Goal: Task Accomplishment & Management: Complete application form

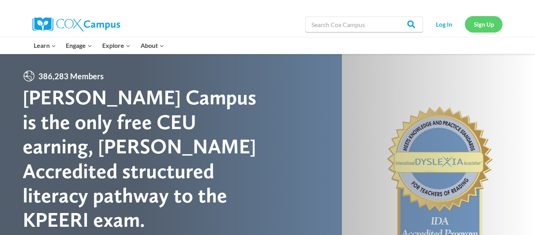
click at [489, 23] on link "Sign Up" at bounding box center [484, 24] width 38 height 16
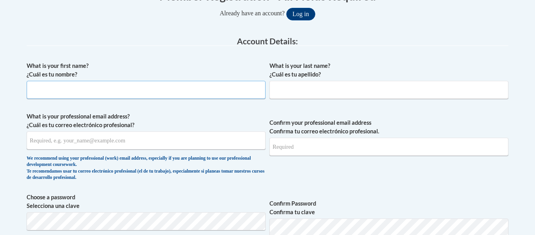
click at [227, 92] on input "What is your first name? ¿Cuál es tu nombre?" at bounding box center [146, 90] width 239 height 18
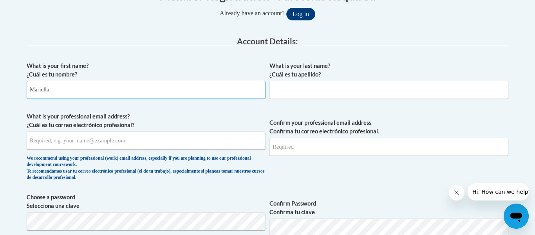
type input "Mariella"
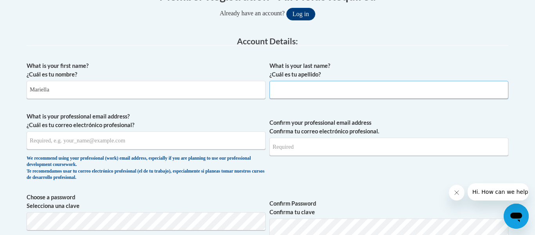
click at [377, 92] on input "What is your last name? ¿Cuál es tu apellido?" at bounding box center [389, 90] width 239 height 18
type input "[PERSON_NAME]"
click at [75, 143] on input "What is your professional email address? ¿Cuál es tu correo electrónico profesi…" at bounding box center [146, 140] width 239 height 18
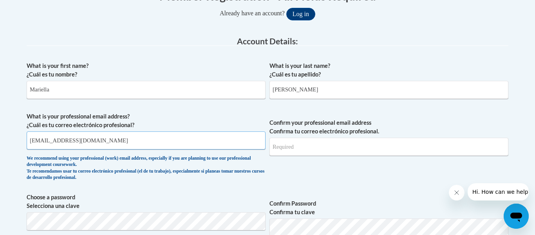
type input "[EMAIL_ADDRESS][DOMAIN_NAME]"
click at [294, 144] on input "Confirm your professional email address Confirma tu correo electrónico profesio…" at bounding box center [389, 147] width 239 height 18
type input "[EMAIL_ADDRESS][DOMAIN_NAME]"
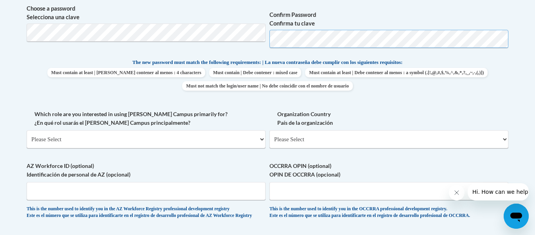
scroll to position [368, 0]
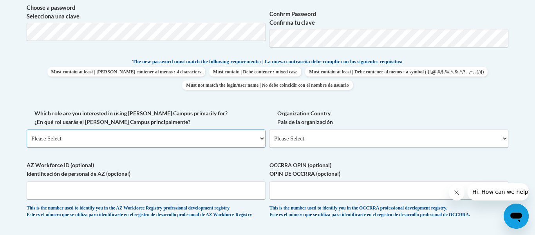
click at [218, 137] on select "Please Select College/University | Colegio/Universidad Community/Nonprofit Part…" at bounding box center [146, 138] width 239 height 18
select select "fbf2d438-af2f-41f8-98f1-81c410e29de3"
click at [27, 129] on select "Please Select College/University | Colegio/Universidad Community/Nonprofit Part…" at bounding box center [146, 138] width 239 height 18
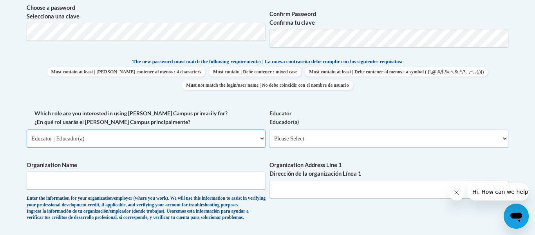
click at [231, 143] on select "Please Select College/University | Colegio/Universidad Community/Nonprofit Part…" at bounding box center [146, 138] width 239 height 18
click at [326, 142] on select "Please Select Early Learning/Daycare Teacher/Family Home Care Provider | Maestr…" at bounding box center [389, 138] width 239 height 18
select select "5e2af403-4f2c-4e49-a02f-103e55d7b75b"
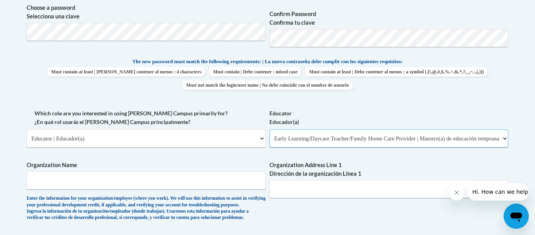
click at [270, 129] on select "Please Select Early Learning/Daycare Teacher/Family Home Care Provider | Maestr…" at bounding box center [389, 138] width 239 height 18
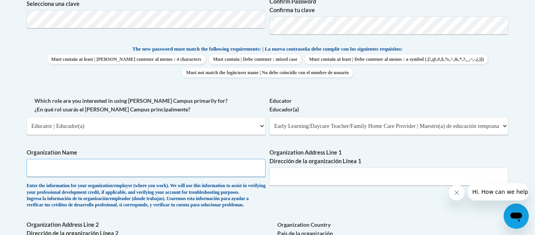
click at [182, 166] on input "Organization Name" at bounding box center [146, 168] width 239 height 18
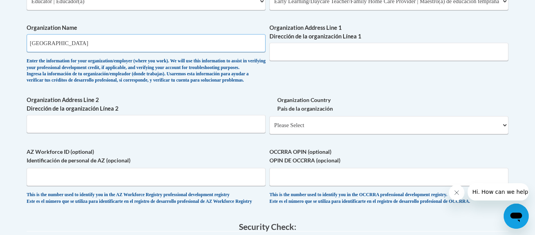
scroll to position [507, 0]
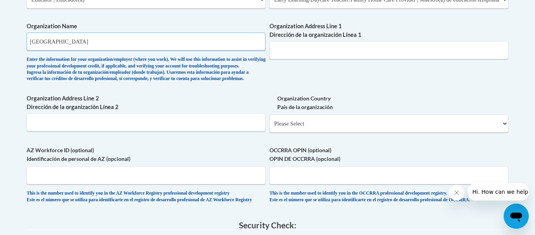
type input "[GEOGRAPHIC_DATA]"
click at [300, 132] on select "Please Select [GEOGRAPHIC_DATA] | [GEOGRAPHIC_DATA] Outside of [GEOGRAPHIC_DATA…" at bounding box center [389, 123] width 239 height 18
select select "ad49bcad-a171-4b2e-b99c-48b446064914"
click at [270, 127] on select "Please Select [GEOGRAPHIC_DATA] | [GEOGRAPHIC_DATA] Outside of [GEOGRAPHIC_DATA…" at bounding box center [389, 123] width 239 height 18
select select
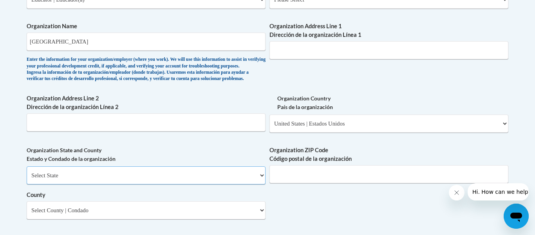
click at [204, 184] on select "Select State [US_STATE] [US_STATE] [US_STATE] [US_STATE] [US_STATE] [US_STATE] …" at bounding box center [146, 175] width 239 height 18
select select "[US_STATE]"
click at [27, 179] on select "Select State [US_STATE] [US_STATE] [US_STATE] [US_STATE] [US_STATE] [US_STATE] …" at bounding box center [146, 175] width 239 height 18
click at [345, 183] on input "Organization ZIP Code Código postal de la organización" at bounding box center [389, 174] width 239 height 18
click at [258, 219] on select "Select County [PERSON_NAME][GEOGRAPHIC_DATA] [GEOGRAPHIC_DATA] [GEOGRAPHIC_DATA…" at bounding box center [146, 210] width 239 height 18
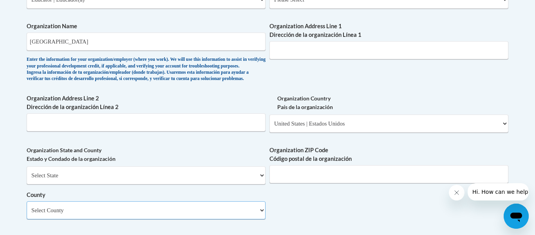
scroll to position [507, 0]
click at [258, 219] on select "Select County [PERSON_NAME][GEOGRAPHIC_DATA] [GEOGRAPHIC_DATA] [GEOGRAPHIC_DATA…" at bounding box center [146, 210] width 239 height 18
select select "[PERSON_NAME]"
click at [27, 214] on select "Select County [PERSON_NAME][GEOGRAPHIC_DATA] [GEOGRAPHIC_DATA] [GEOGRAPHIC_DATA…" at bounding box center [146, 210] width 239 height 18
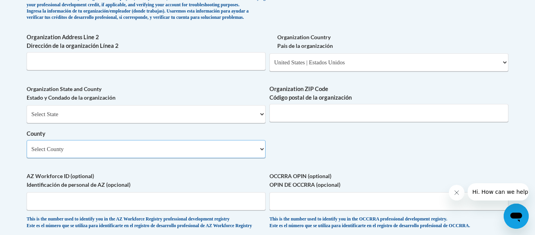
scroll to position [583, 0]
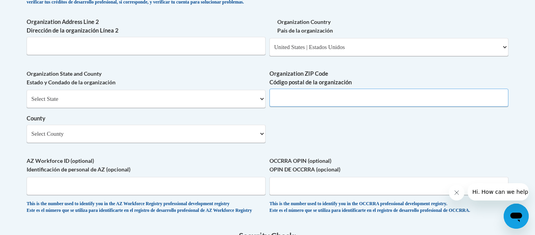
click at [320, 107] on input "Organization ZIP Code Código postal de la organización" at bounding box center [389, 98] width 239 height 18
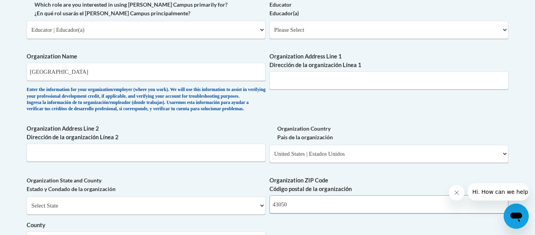
scroll to position [458, 0]
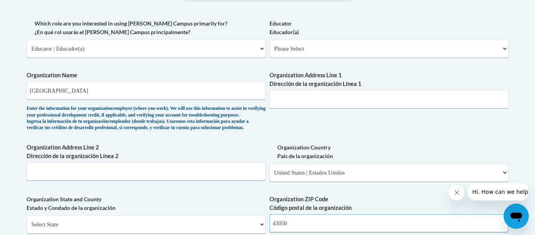
type input "43050"
click at [306, 101] on input "Organization Address Line 1 Dirección de la organización Línea 1" at bounding box center [389, 99] width 239 height 18
type input "[STREET_ADDRESS][US_STATE]"
click at [306, 51] on select "Please Select Early Learning/Daycare Teacher/Family Home Care Provider | Maestr…" at bounding box center [389, 49] width 239 height 18
select select "5e2af403-4f2c-4e49-a02f-103e55d7b75b"
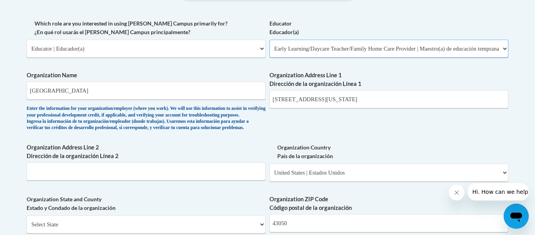
click at [270, 40] on select "Please Select Early Learning/Daycare Teacher/Family Home Care Provider | Maestr…" at bounding box center [389, 49] width 239 height 18
select select "null"
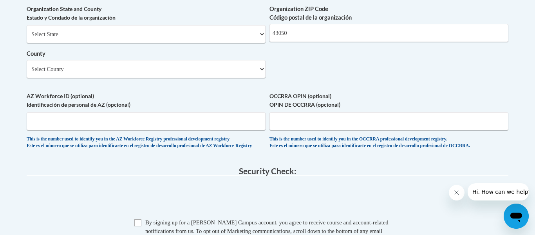
scroll to position [650, 0]
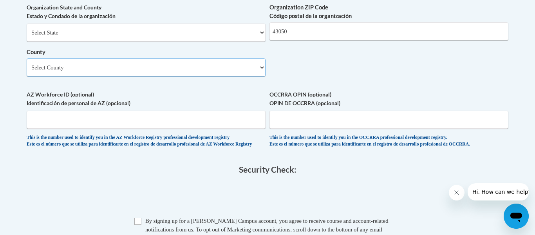
click at [257, 76] on select "Select County [PERSON_NAME][GEOGRAPHIC_DATA] [GEOGRAPHIC_DATA] [GEOGRAPHIC_DATA…" at bounding box center [146, 67] width 239 height 18
select select "[PERSON_NAME]"
click at [27, 71] on select "Select County [PERSON_NAME][GEOGRAPHIC_DATA] [GEOGRAPHIC_DATA] [GEOGRAPHIC_DATA…" at bounding box center [146, 67] width 239 height 18
click at [338, 129] on input "OCCRRA OPIN (optional) OPIN DE OCCRRA (opcional)" at bounding box center [389, 119] width 239 height 18
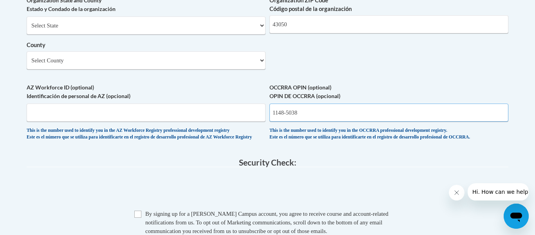
scroll to position [659, 0]
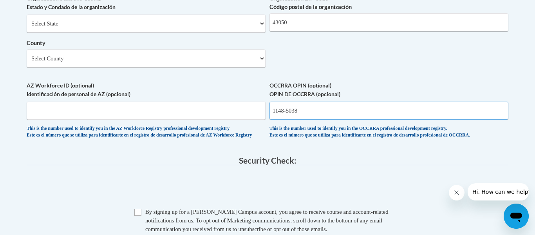
type input "1148-5038"
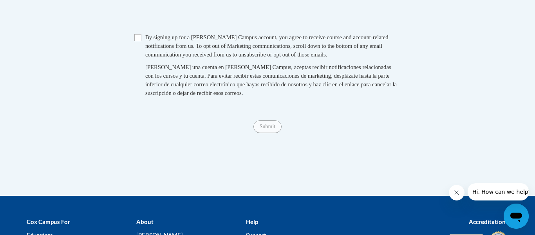
scroll to position [833, 0]
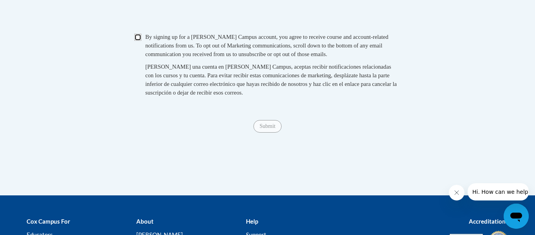
click at [136, 41] on input "Checkbox" at bounding box center [137, 37] width 7 height 7
checkbox input "true"
click at [275, 132] on input "Submit" at bounding box center [267, 126] width 28 height 13
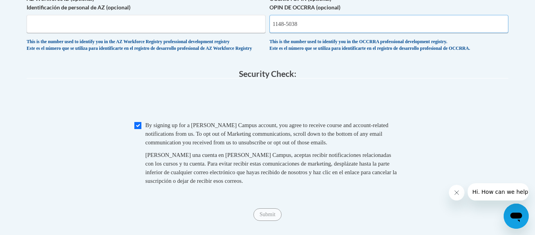
scroll to position [740, 0]
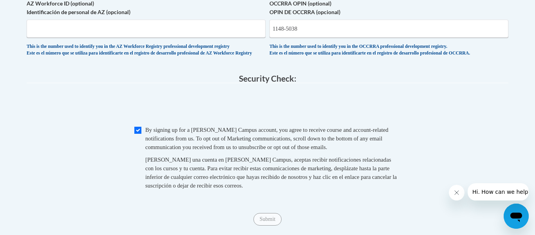
click at [288, 38] on input "1148-5038" at bounding box center [389, 29] width 239 height 18
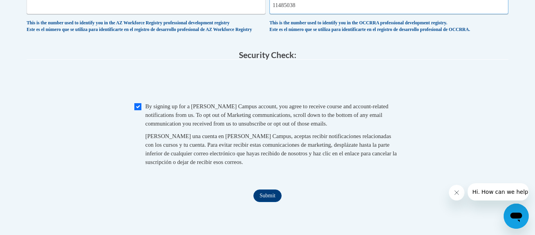
scroll to position [764, 0]
type input "11485038"
click at [267, 201] on input "Submit" at bounding box center [267, 195] width 28 height 13
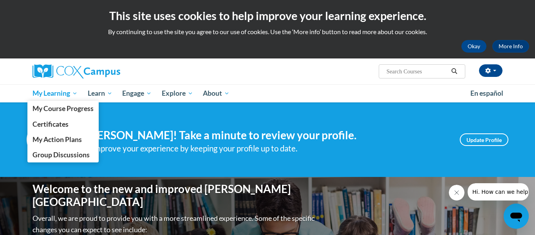
click at [77, 90] on span "My Learning" at bounding box center [55, 93] width 45 height 9
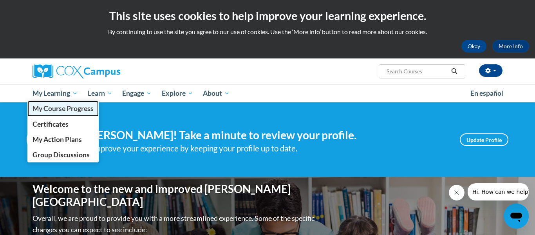
click at [78, 102] on link "My Course Progress" at bounding box center [62, 108] width 71 height 15
